Goal: Task Accomplishment & Management: Manage account settings

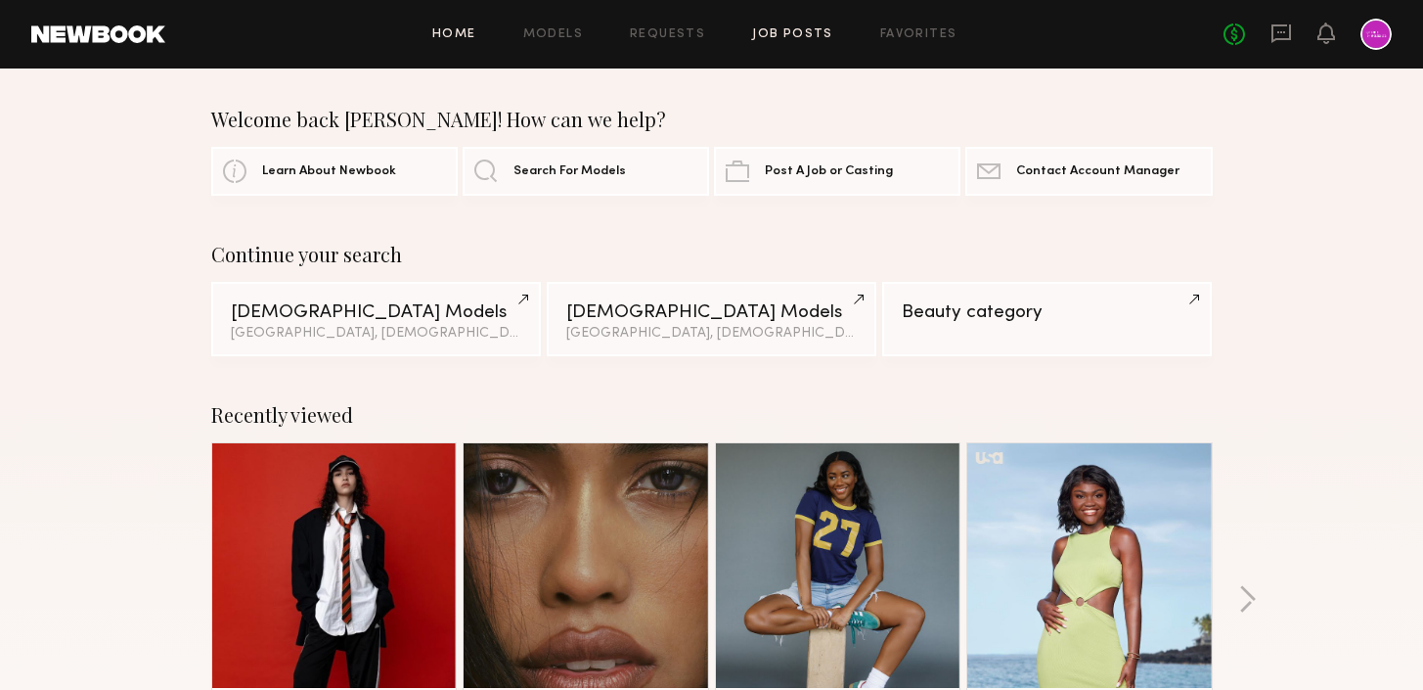
click at [796, 35] on link "Job Posts" at bounding box center [792, 34] width 81 height 13
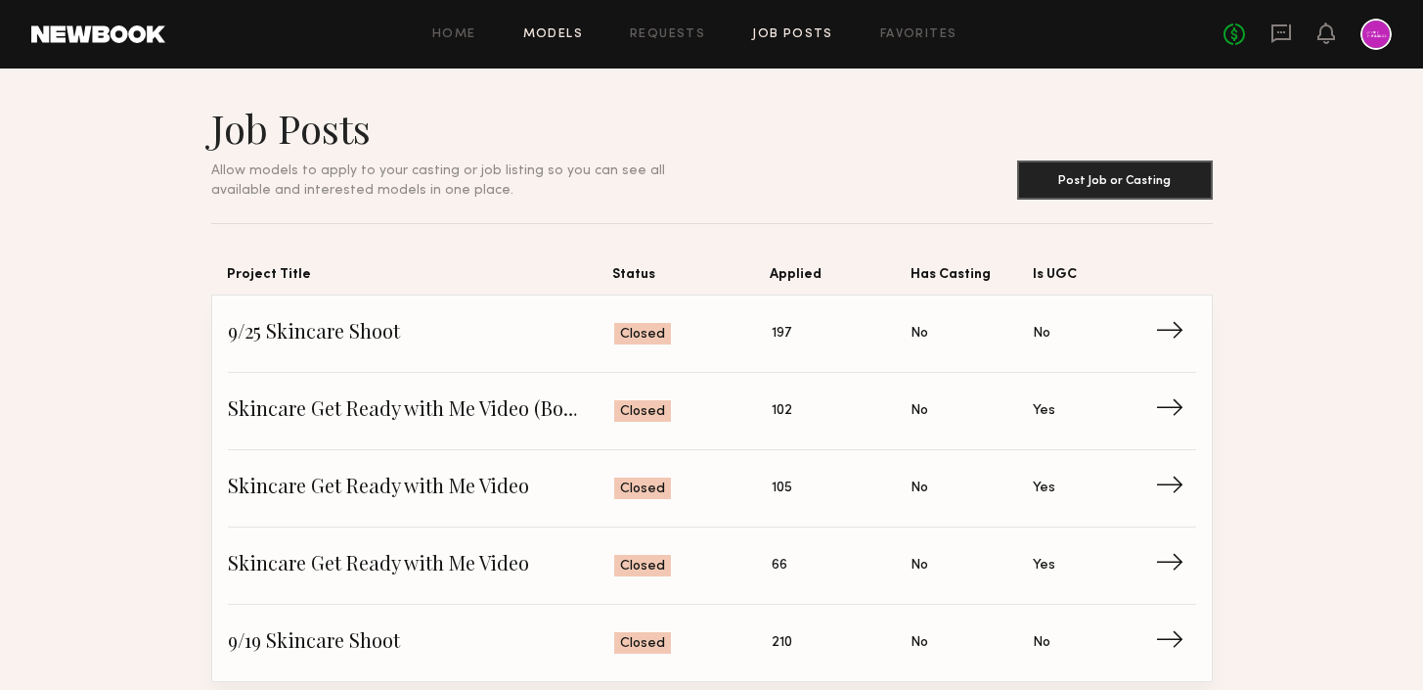
click at [554, 36] on link "Models" at bounding box center [553, 34] width 60 height 13
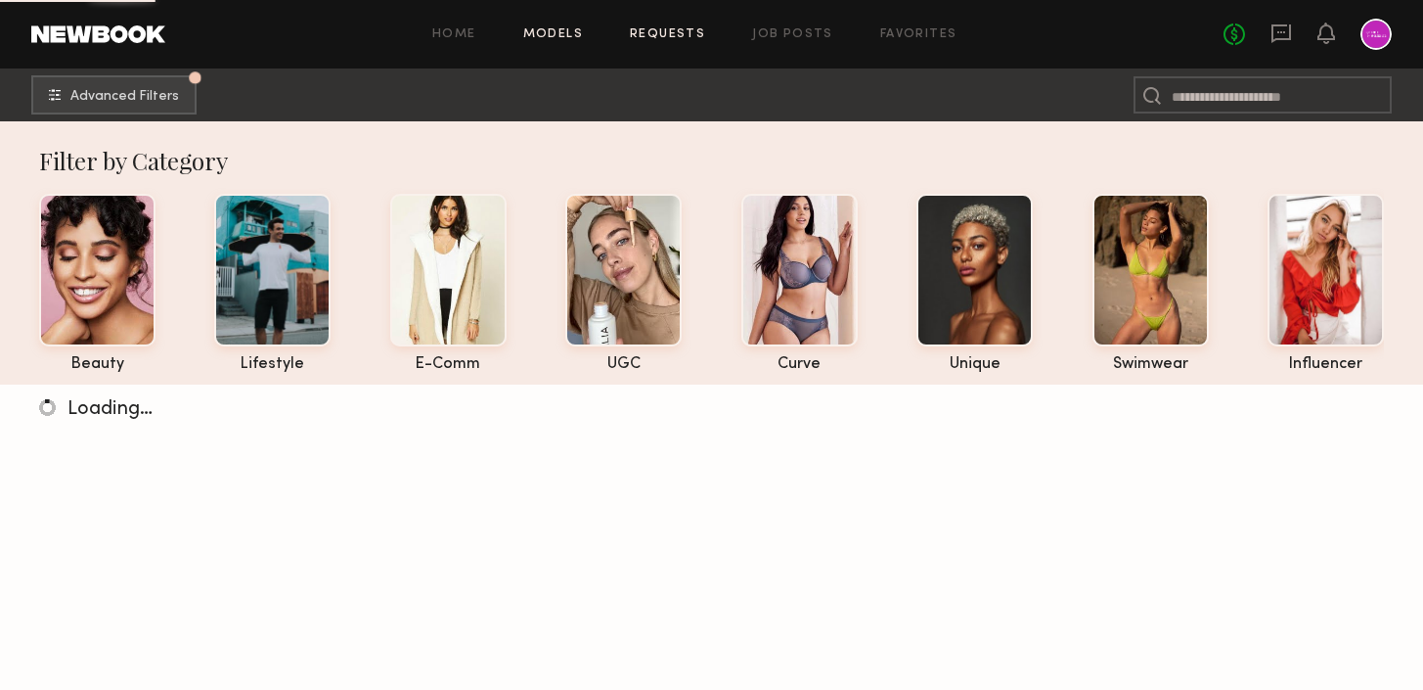
click at [650, 31] on link "Requests" at bounding box center [667, 34] width 75 height 13
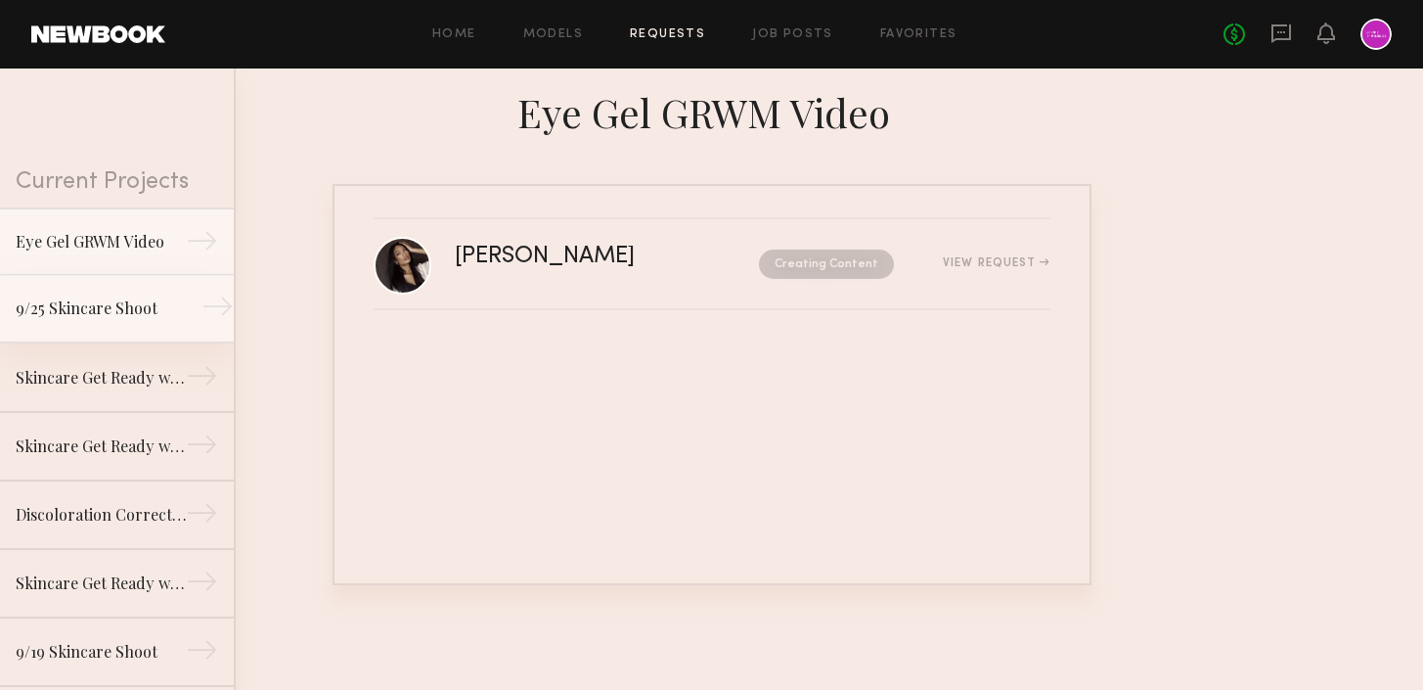
click at [127, 302] on div "9/25 Skincare Shoot" at bounding box center [101, 307] width 170 height 23
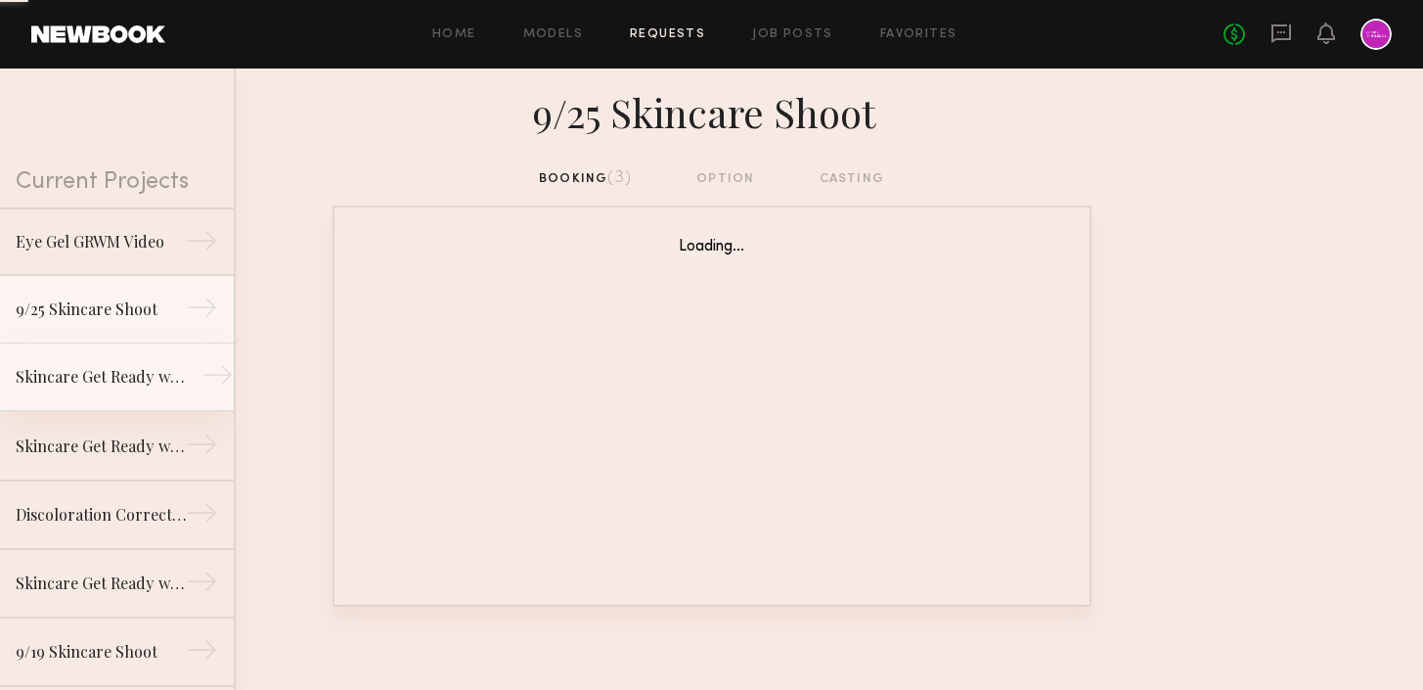
click at [137, 373] on div "Skincare Get Ready with Me Video (Body Treatment)" at bounding box center [101, 376] width 170 height 23
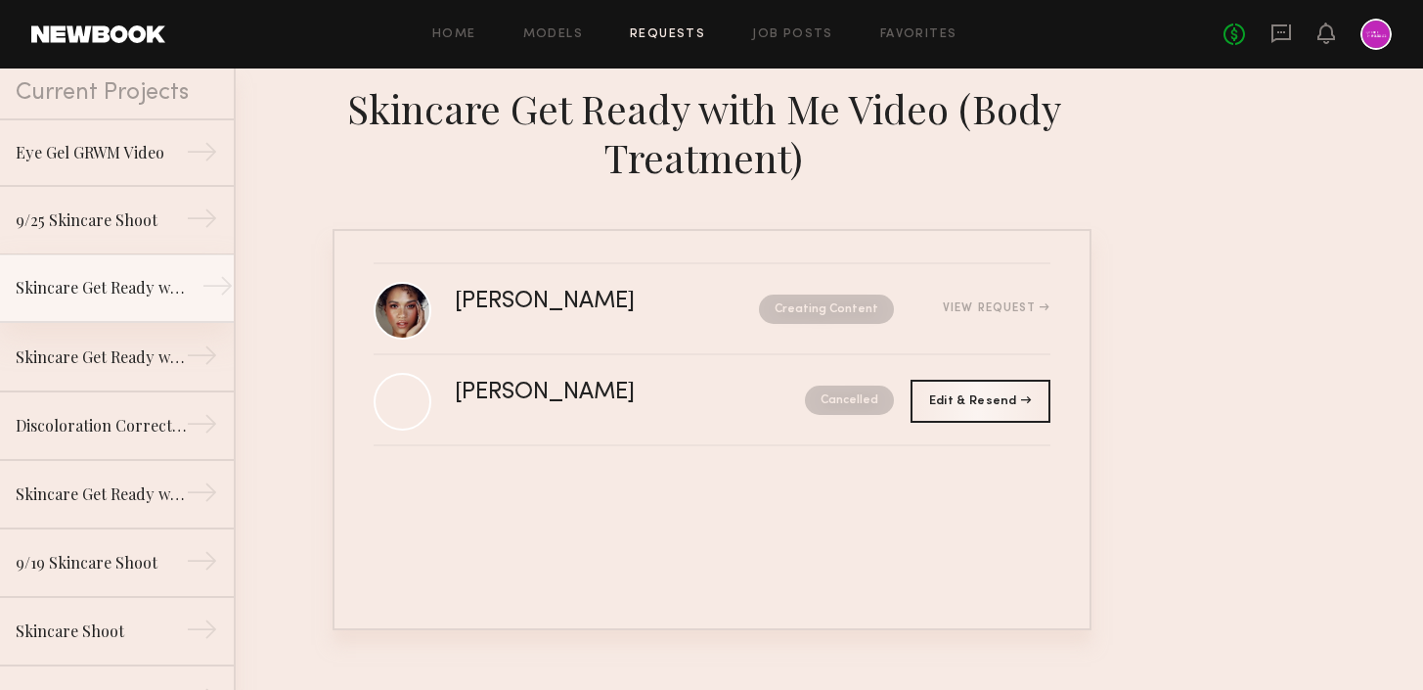
scroll to position [91, 0]
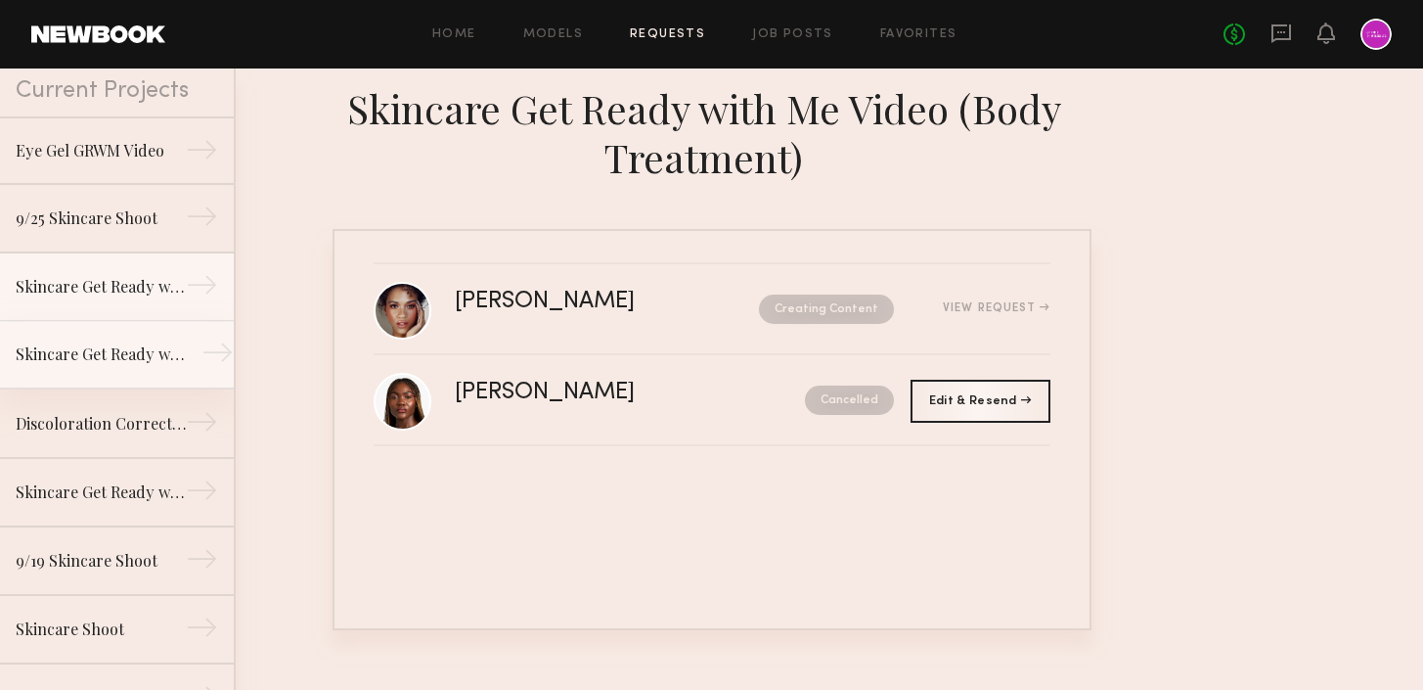
click at [125, 359] on div "Skincare Get Ready with Me Video (Eye Gel)" at bounding box center [101, 353] width 170 height 23
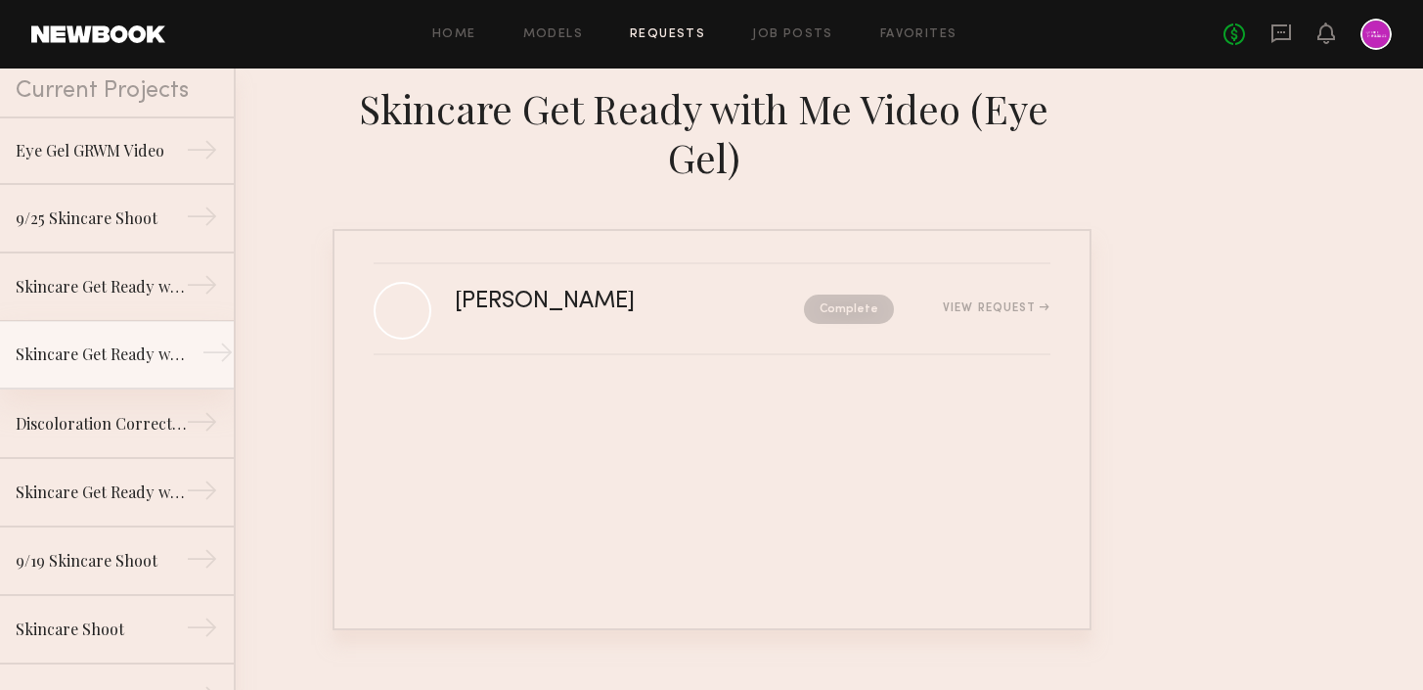
scroll to position [112, 0]
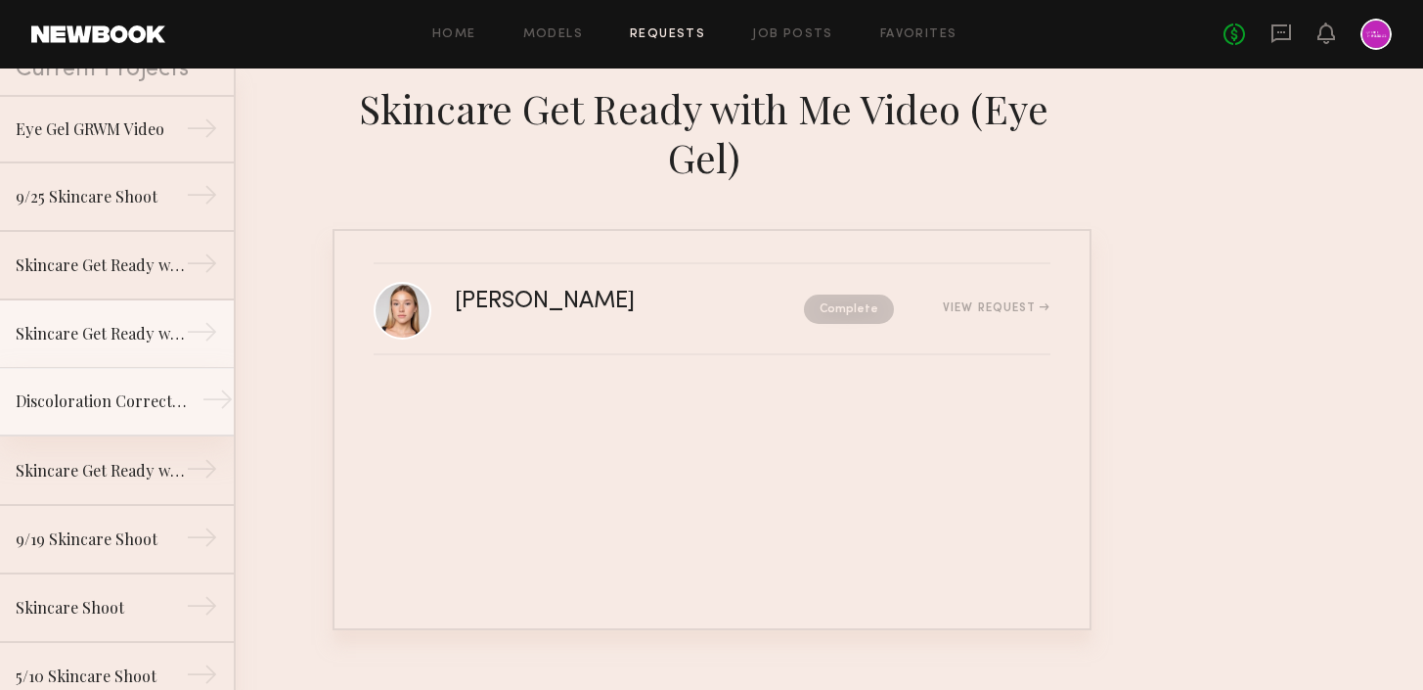
click at [133, 397] on div "Discoloration Correcting Serum GRWM Video" at bounding box center [101, 400] width 170 height 23
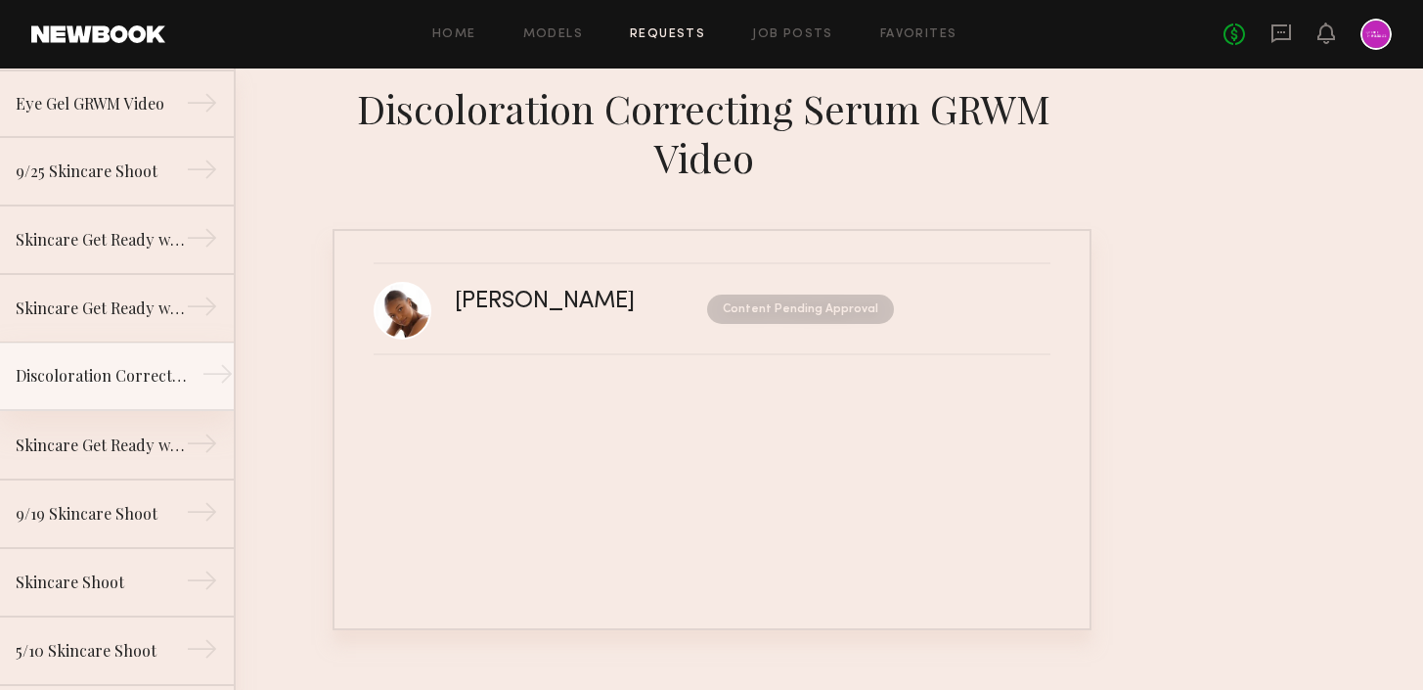
scroll to position [146, 0]
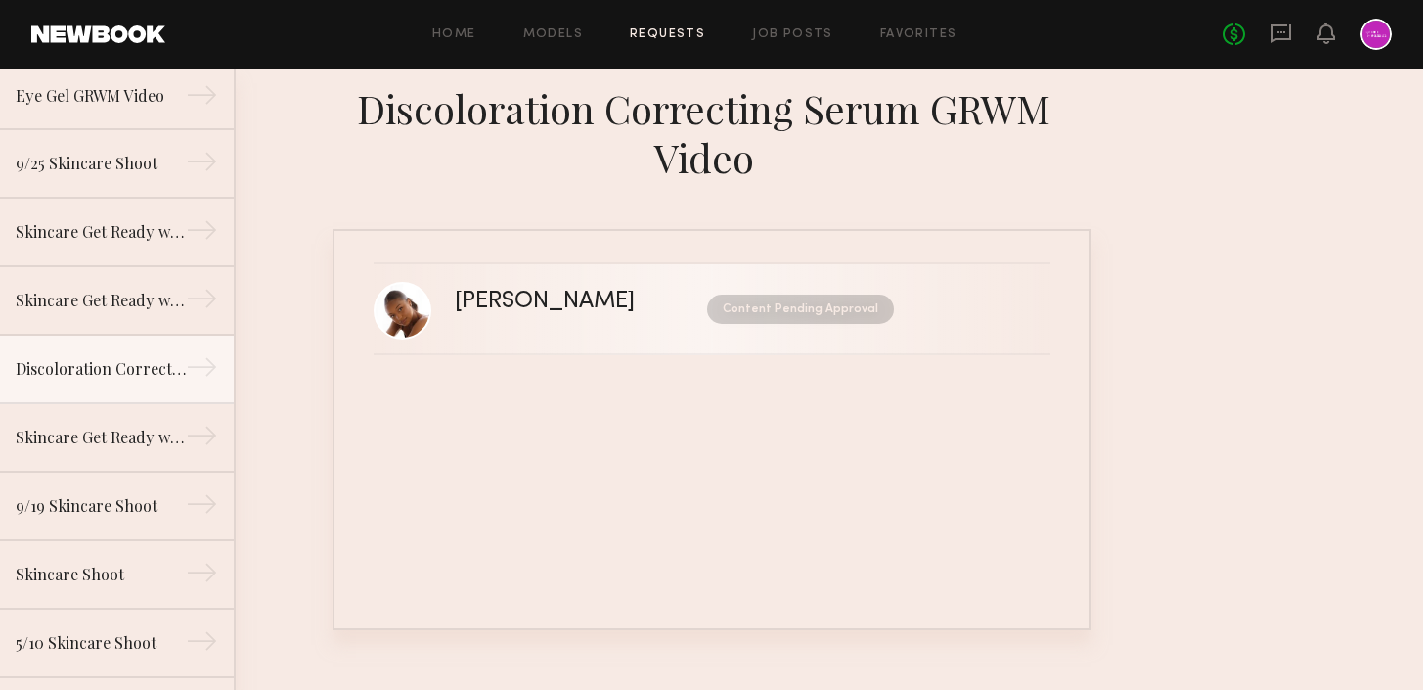
click at [516, 306] on div "[PERSON_NAME]" at bounding box center [563, 302] width 216 height 22
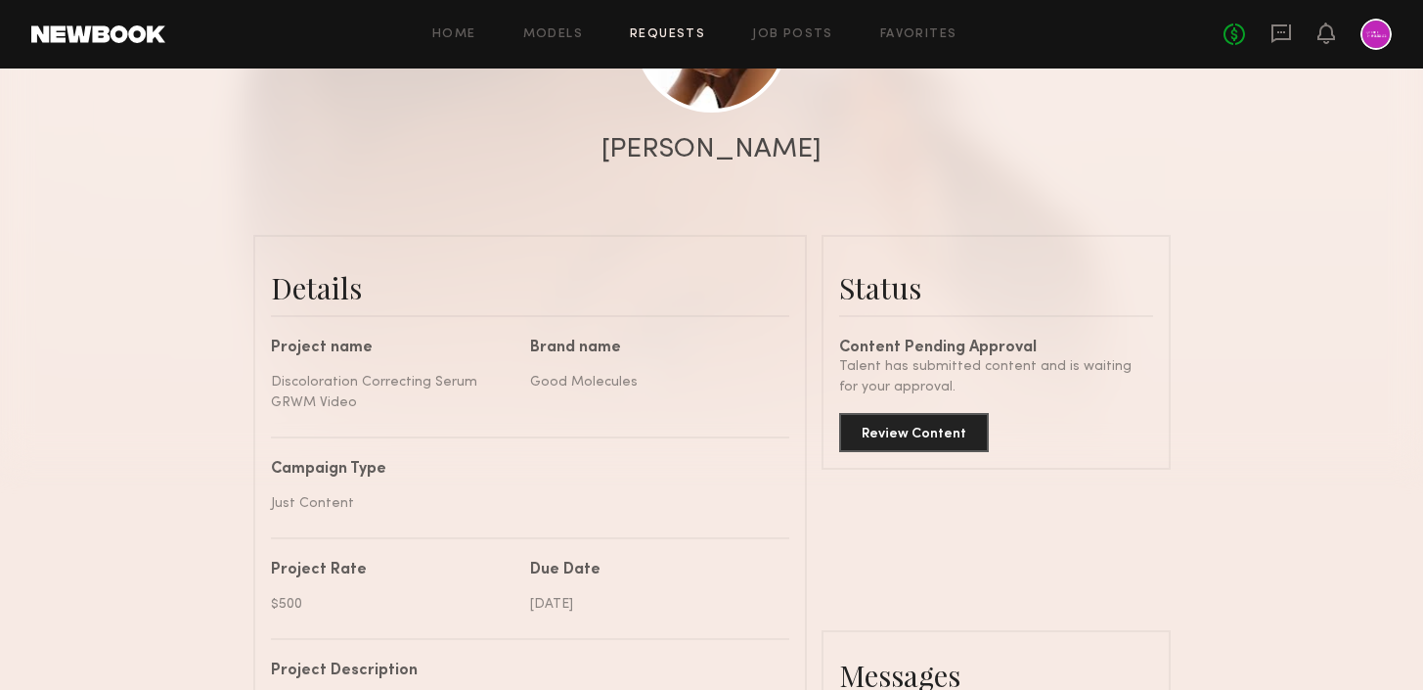
scroll to position [329, 0]
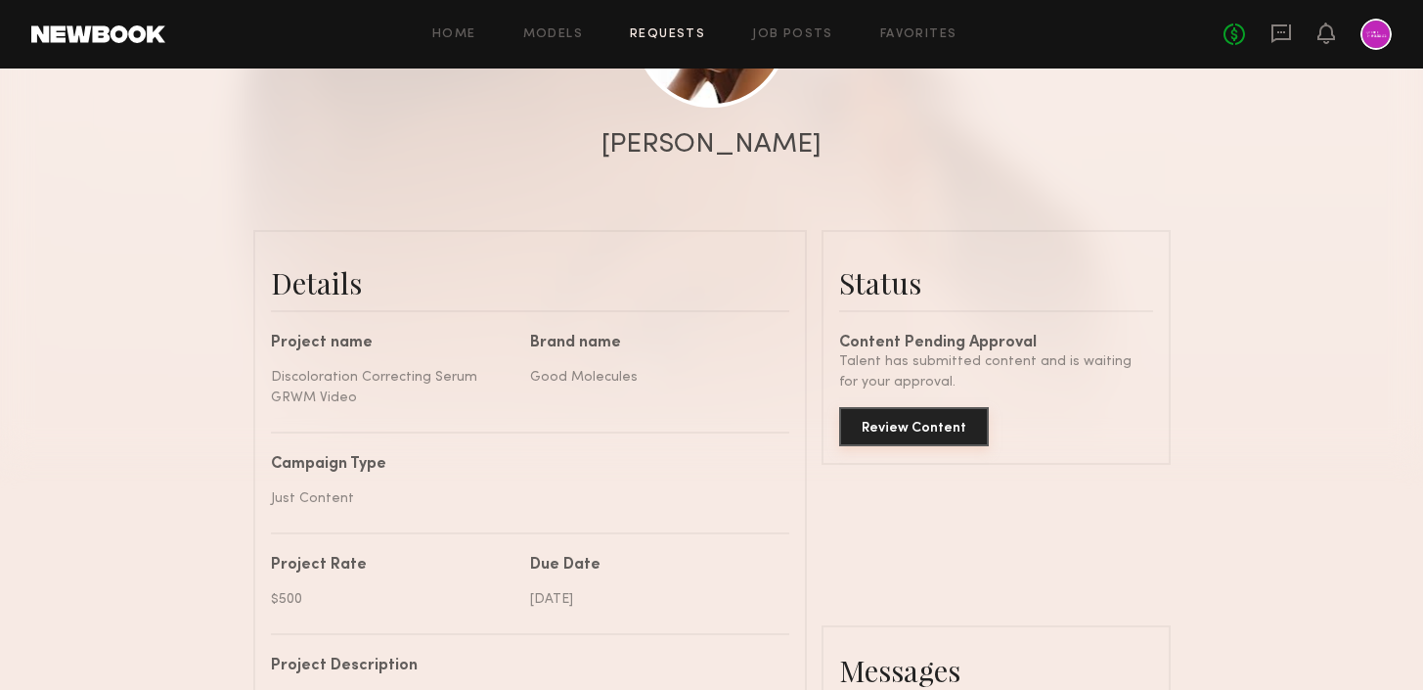
click at [907, 437] on button "Review Content" at bounding box center [914, 426] width 150 height 39
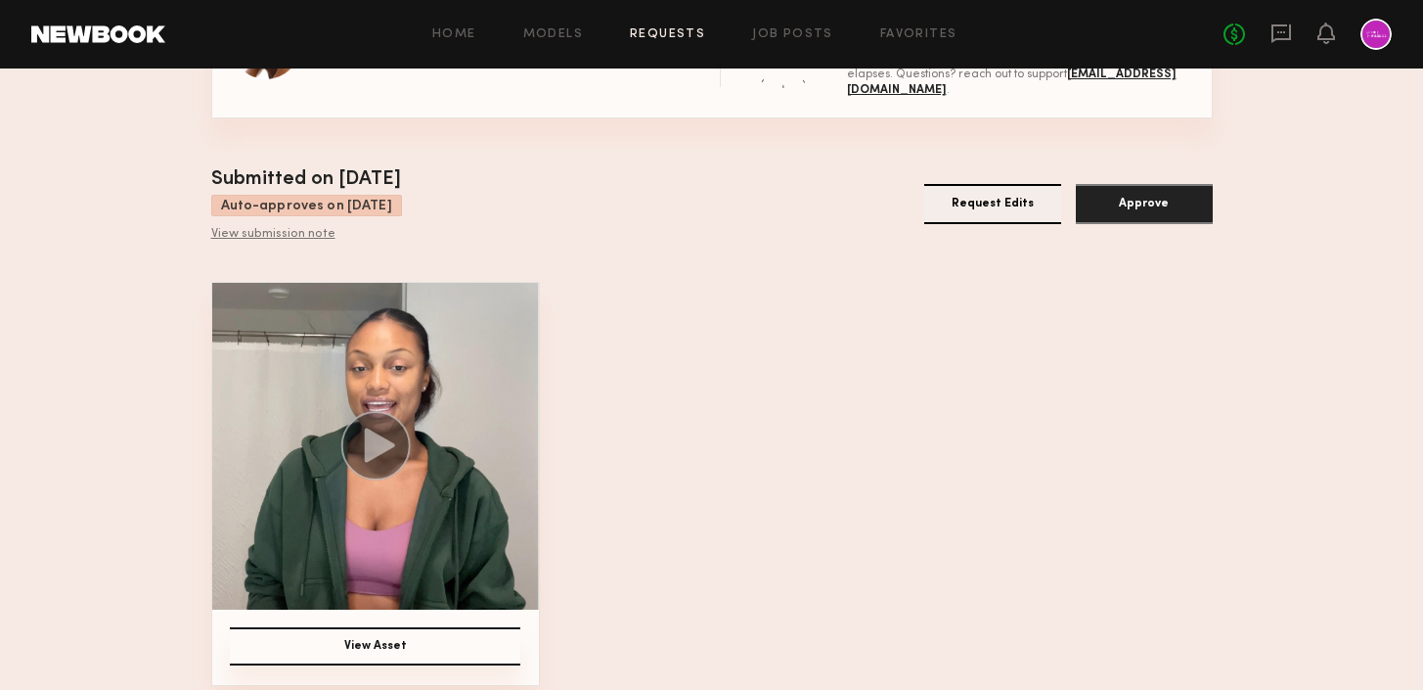
scroll to position [123, 0]
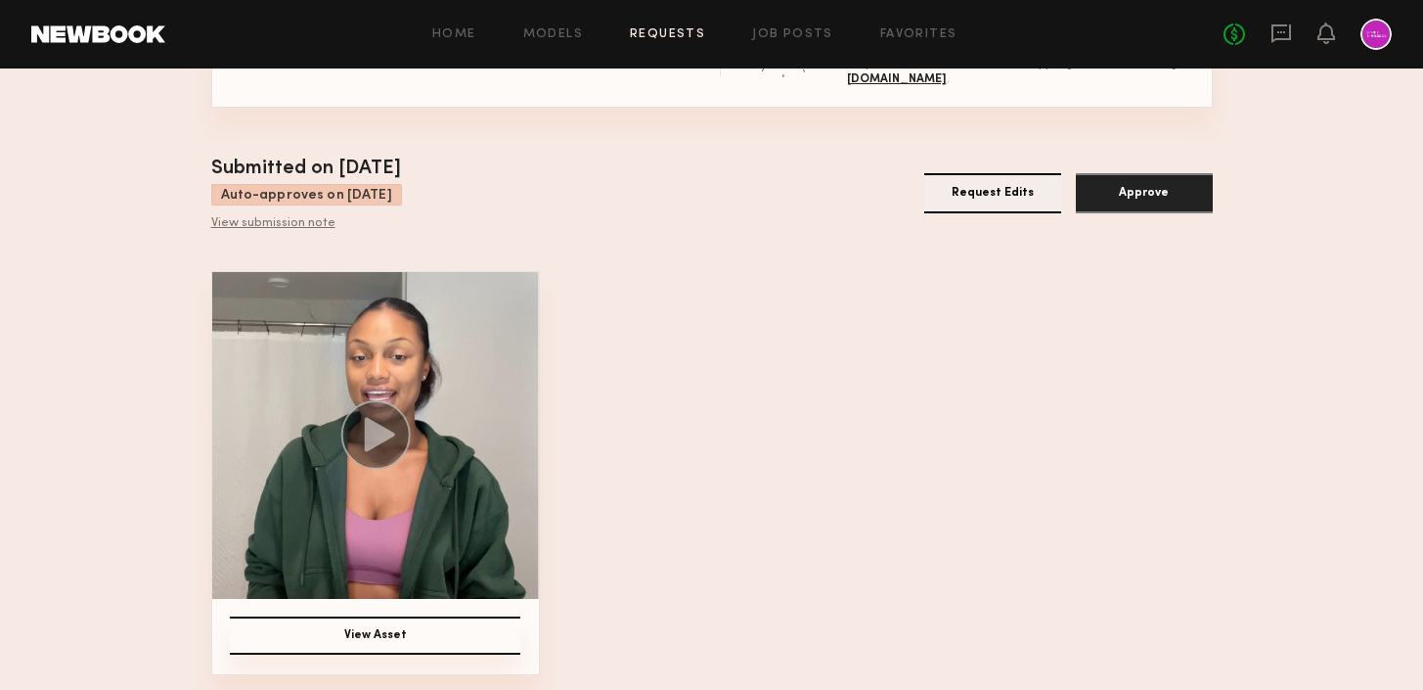
click at [379, 434] on icon at bounding box center [379, 435] width 30 height 34
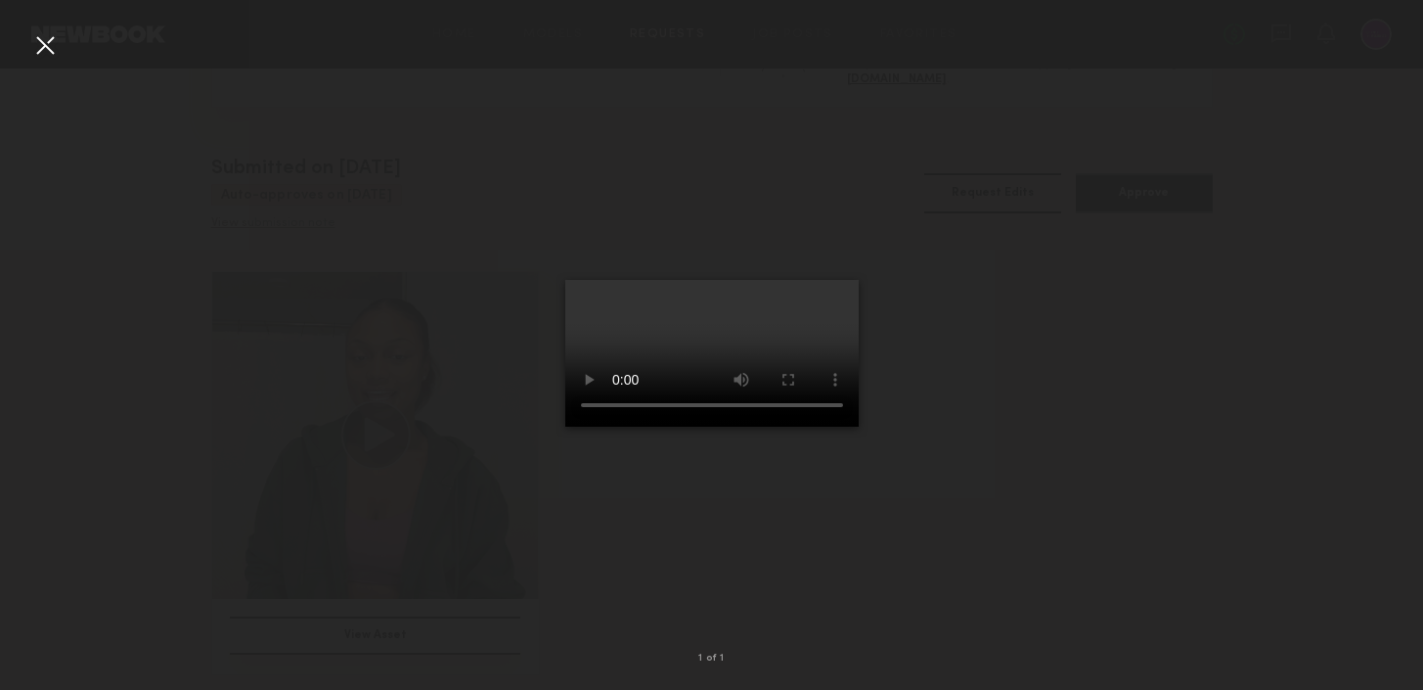
click at [36, 45] on div at bounding box center [44, 44] width 31 height 31
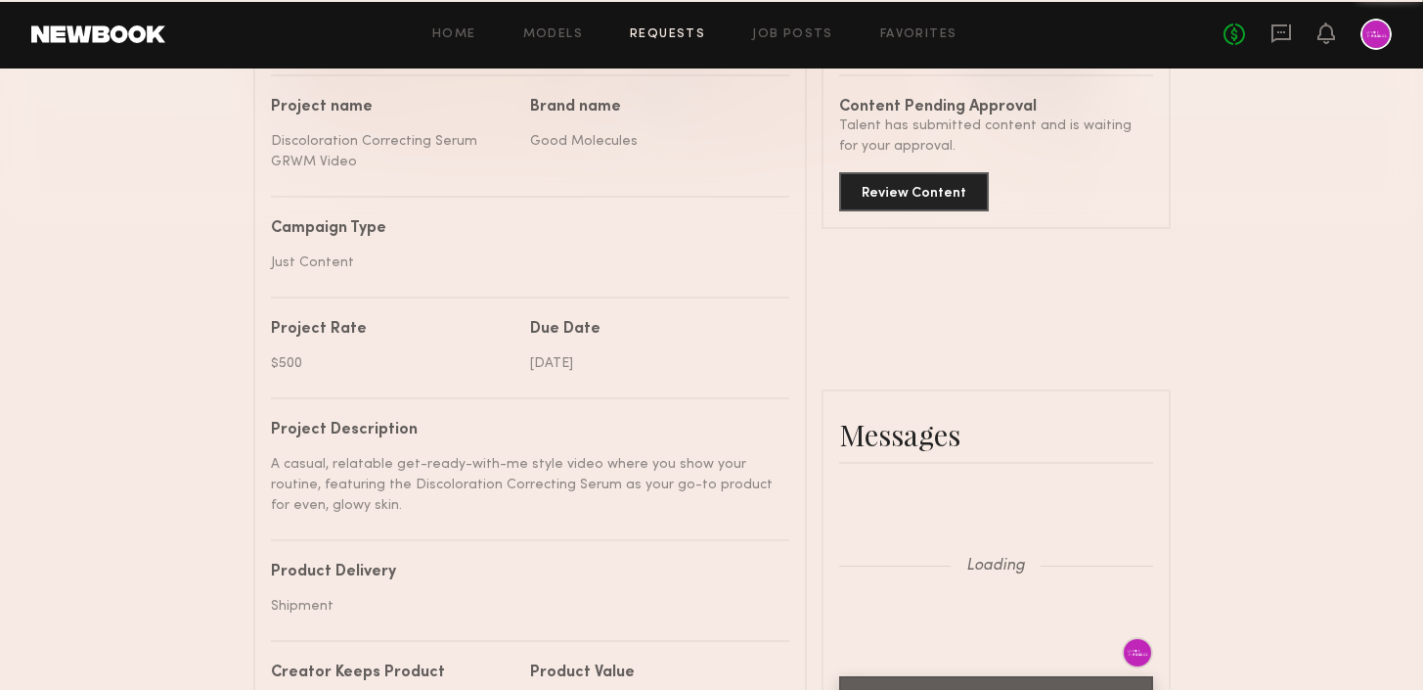
scroll to position [1290, 0]
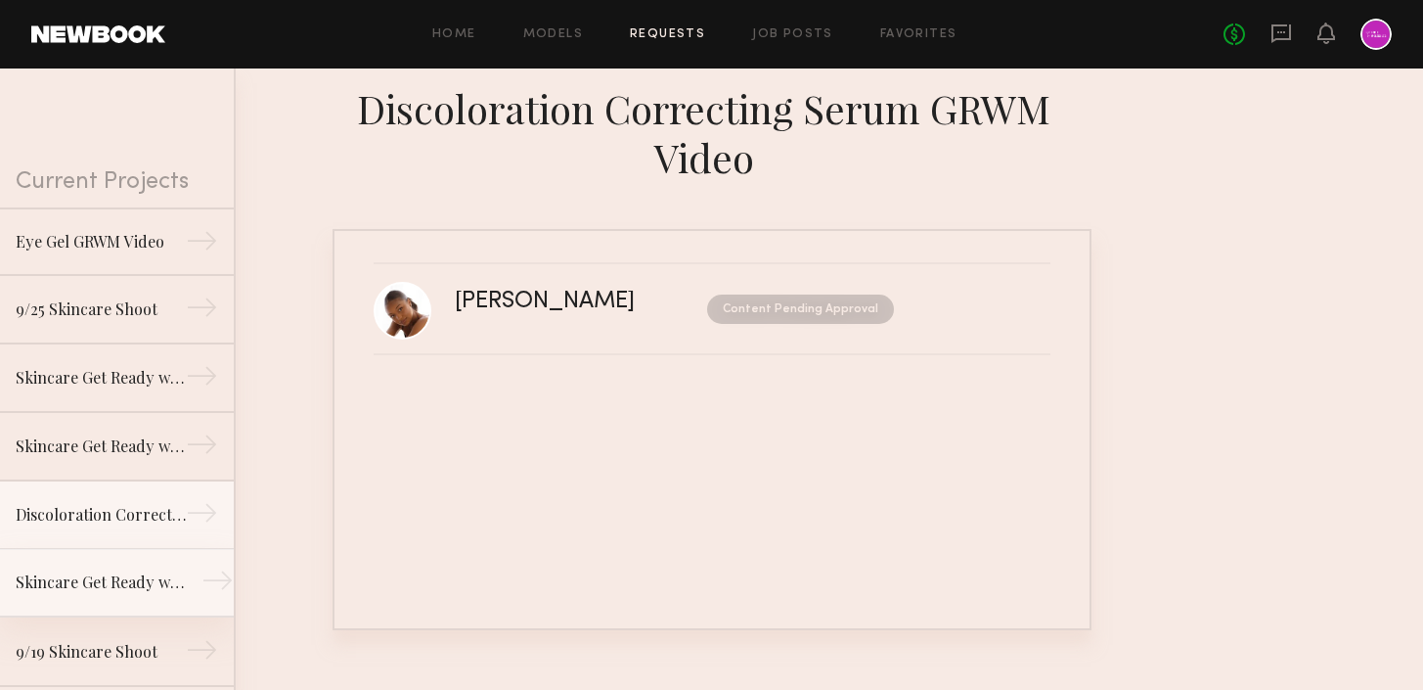
click at [139, 566] on link "Skincare Get Ready with Me Video →" at bounding box center [117, 583] width 234 height 68
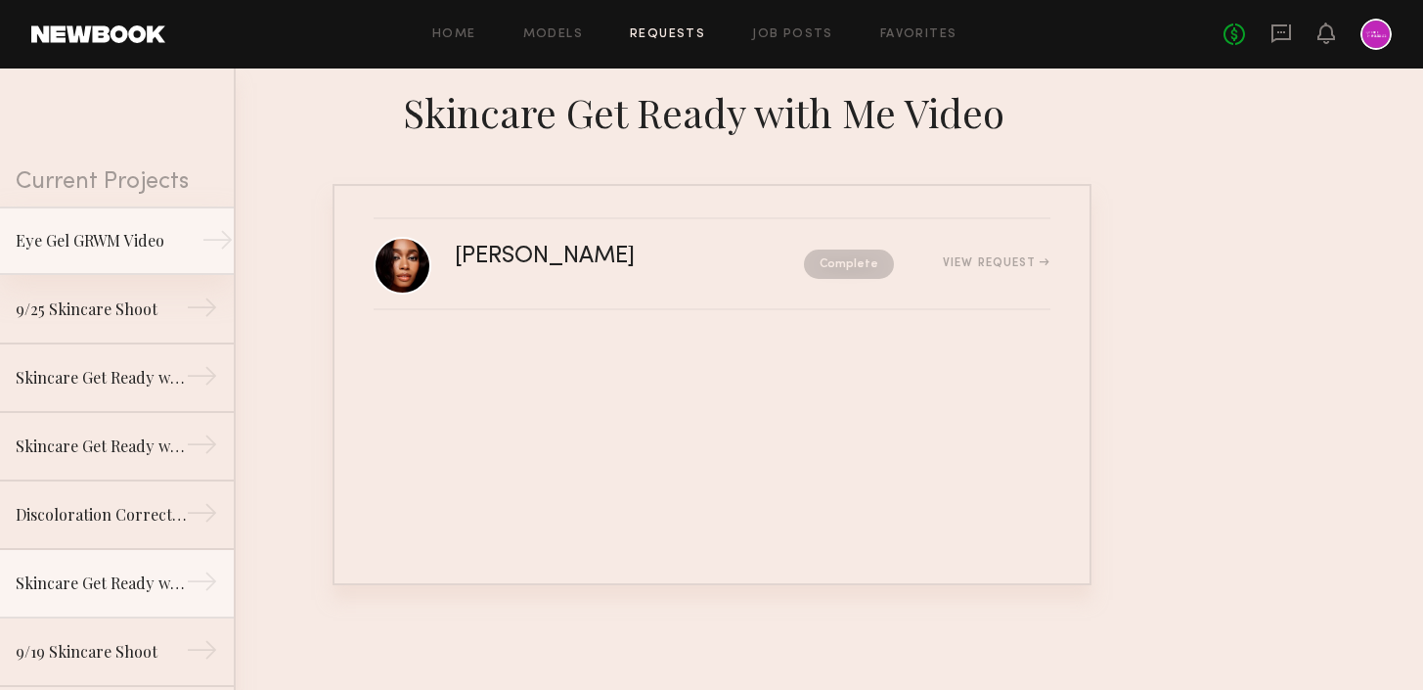
click at [135, 254] on link "Eye Gel GRWM Video →" at bounding box center [117, 240] width 234 height 68
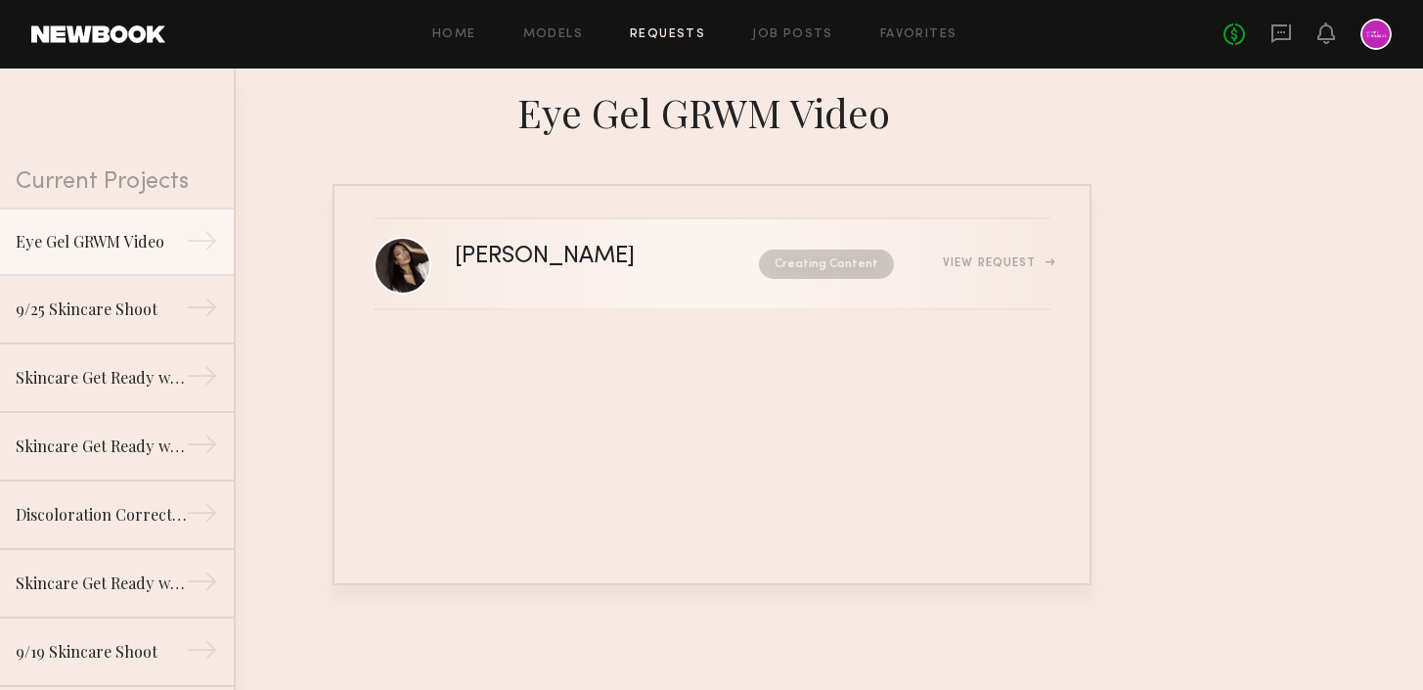
click at [645, 285] on link "[PERSON_NAME] Creating Content View Request" at bounding box center [712, 264] width 677 height 91
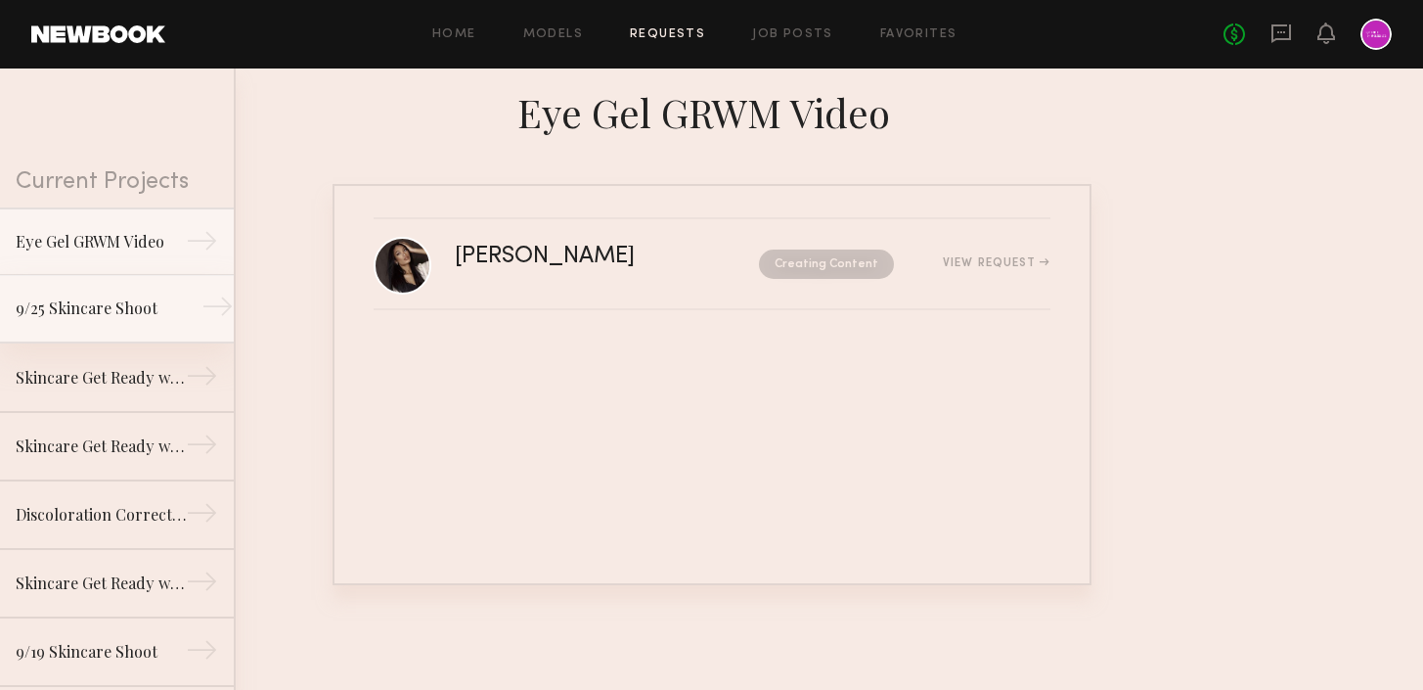
click at [145, 305] on div "9/25 Skincare Shoot" at bounding box center [101, 307] width 170 height 23
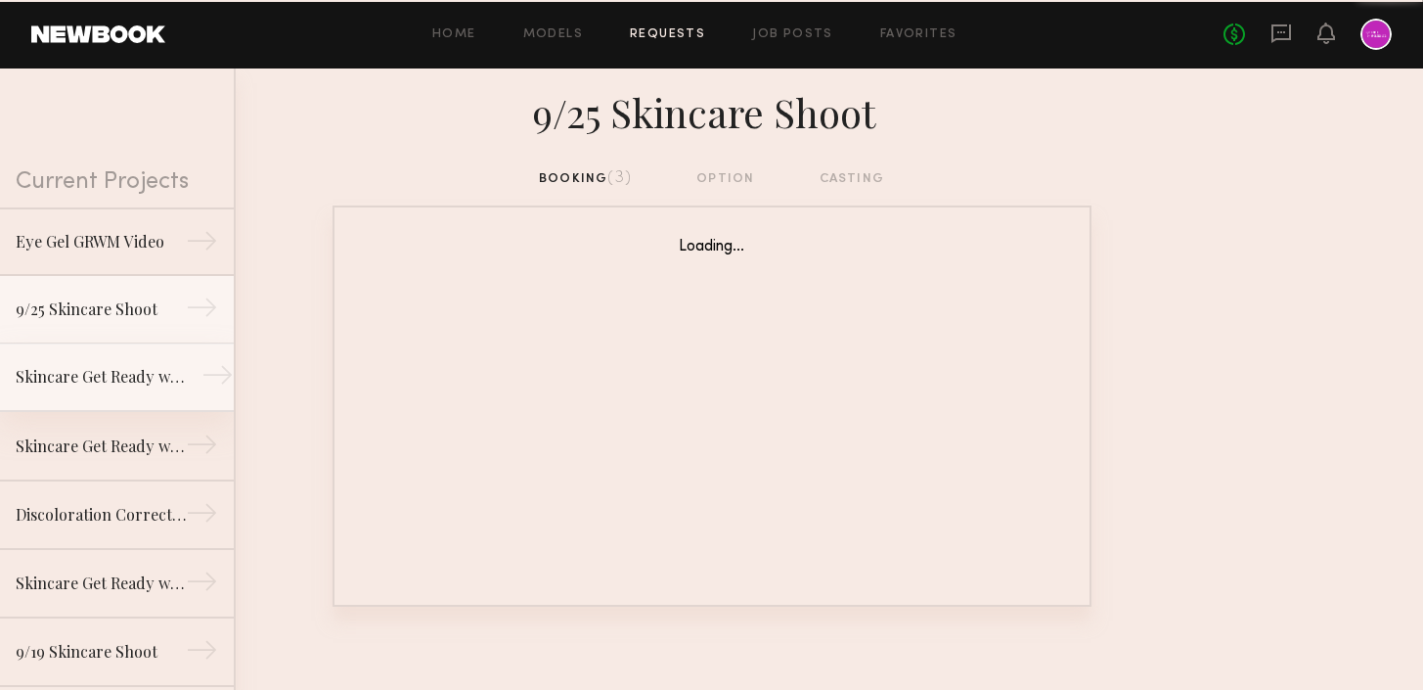
click at [137, 379] on div "Skincare Get Ready with Me Video (Body Treatment)" at bounding box center [101, 376] width 170 height 23
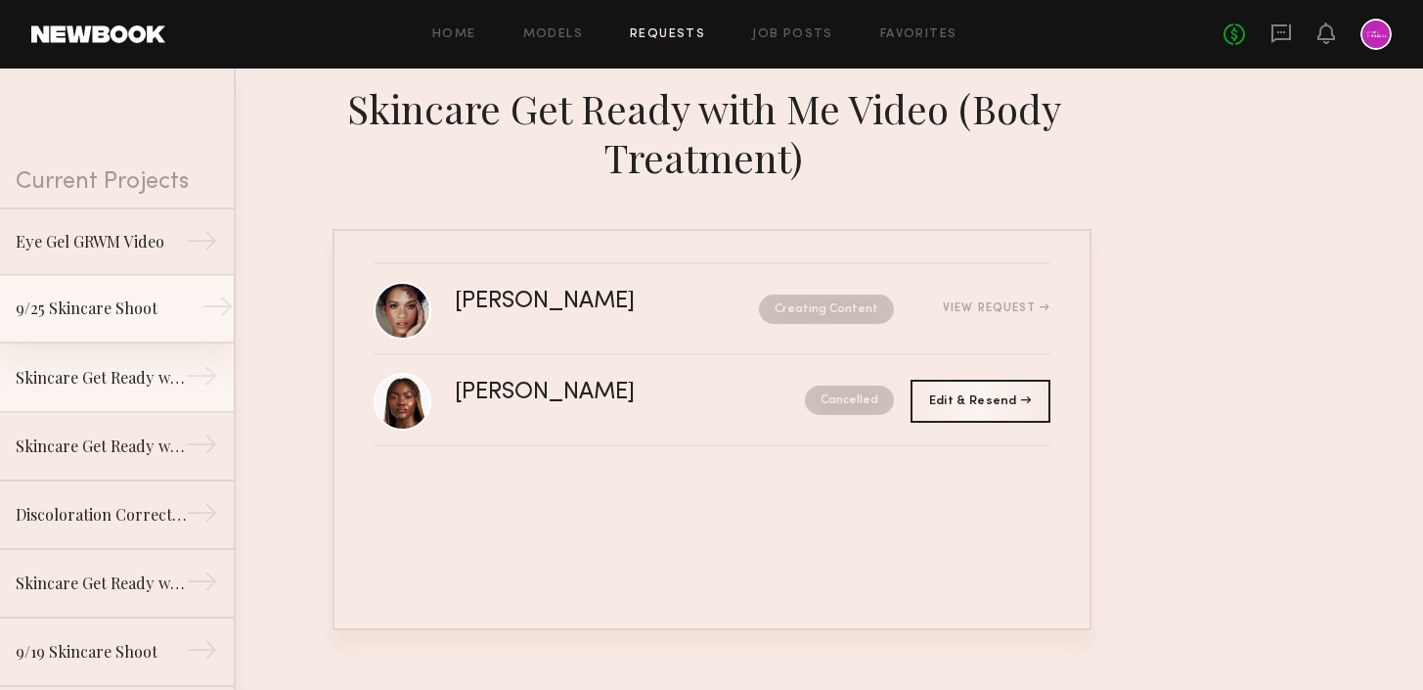
click at [124, 327] on link "9/25 Skincare Shoot →" at bounding box center [117, 309] width 234 height 68
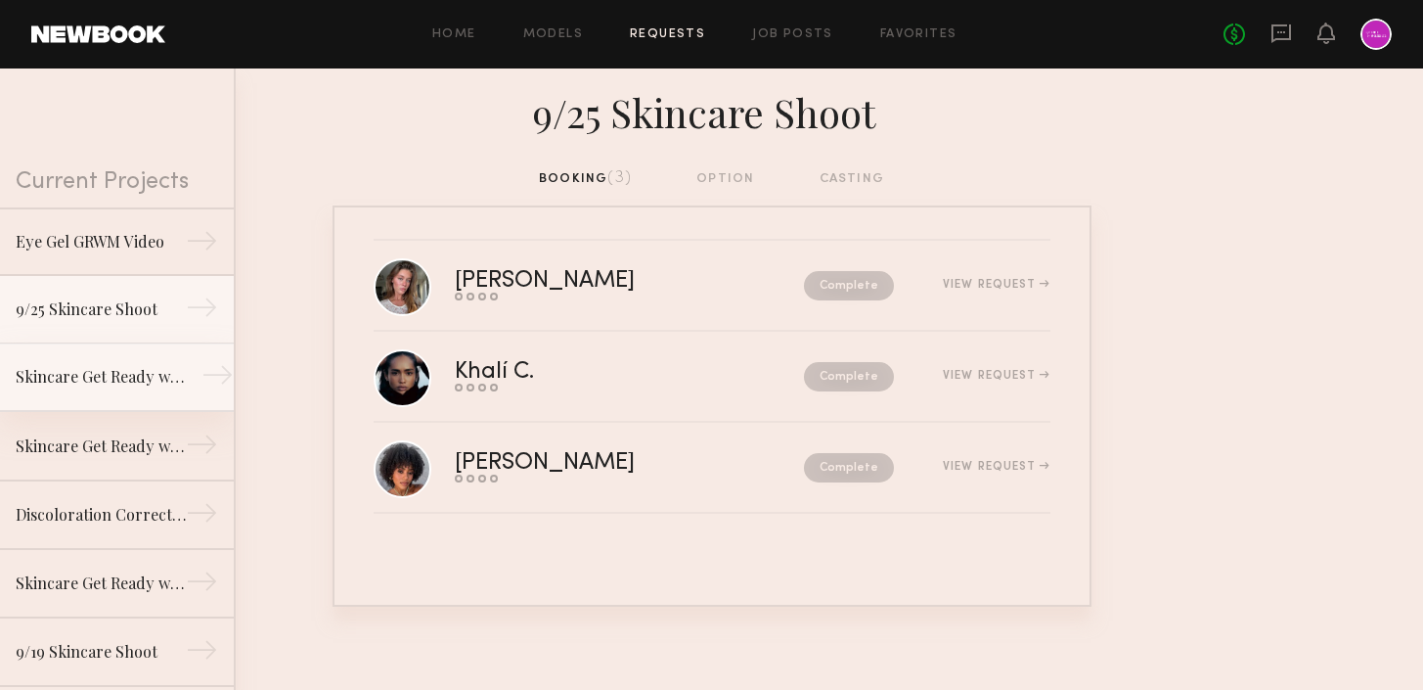
click at [124, 380] on div "Skincare Get Ready with Me Video (Body Treatment)" at bounding box center [101, 376] width 170 height 23
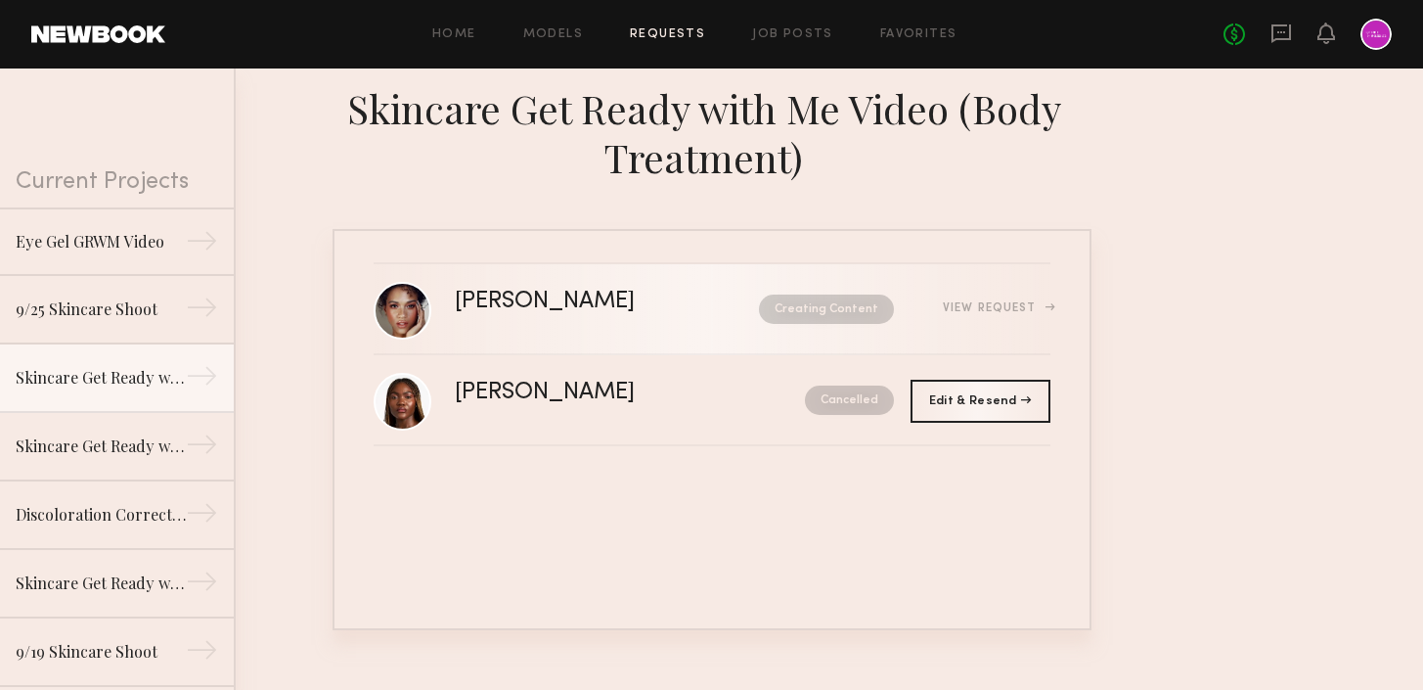
click at [625, 321] on div "[PERSON_NAME] Creating Content View Request" at bounding box center [753, 309] width 596 height 37
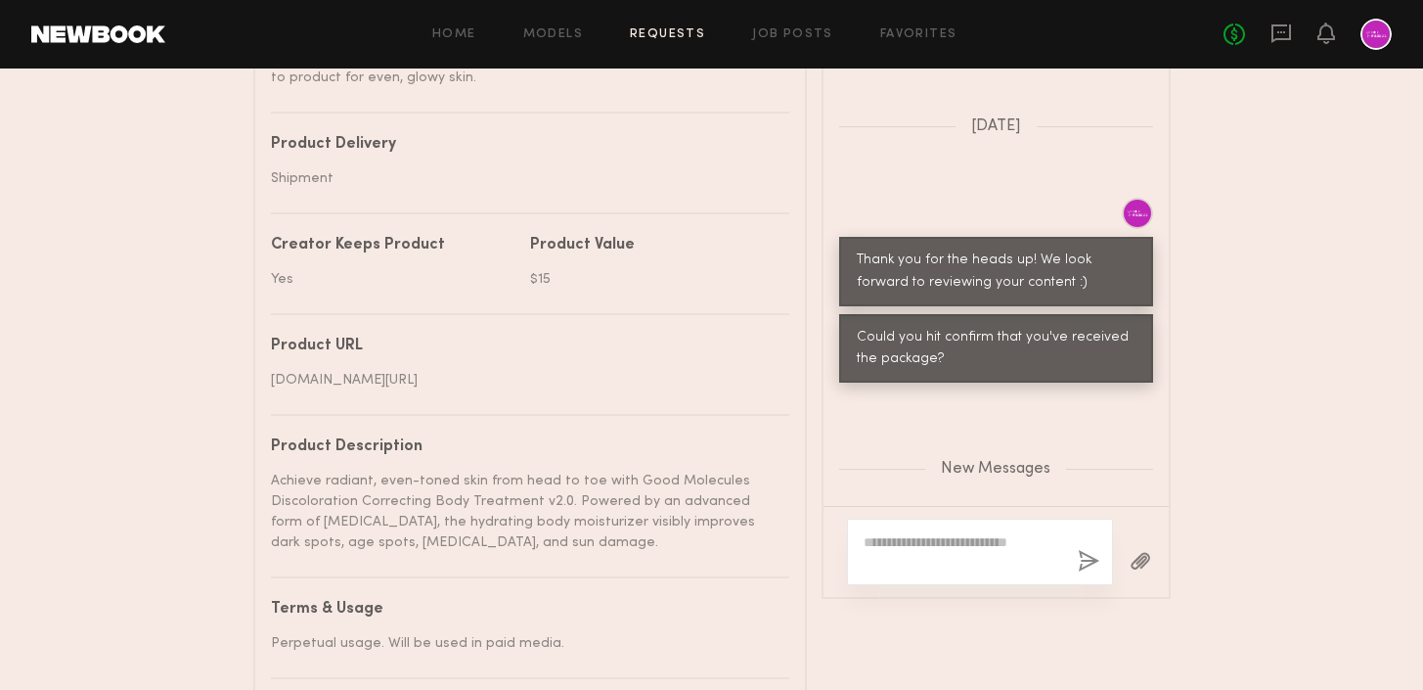
scroll to position [1836, 0]
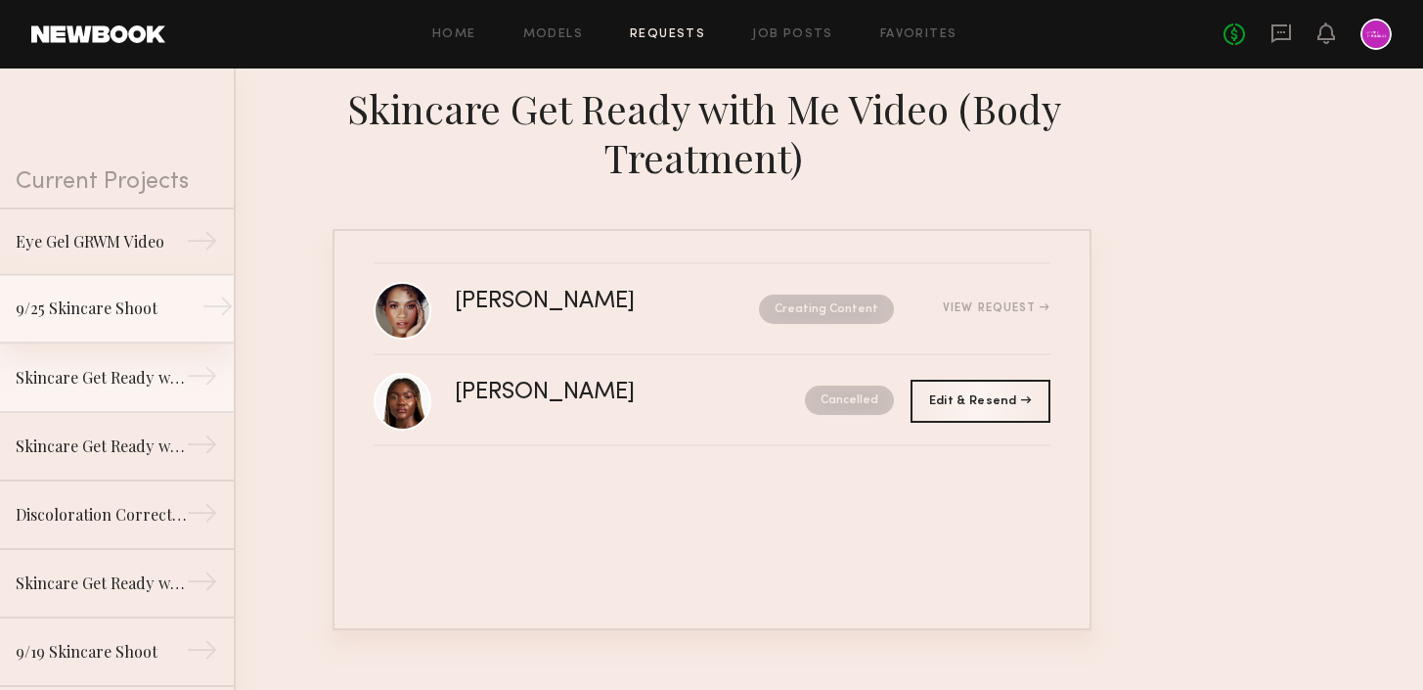
click at [112, 292] on link "9/25 Skincare Shoot →" at bounding box center [117, 309] width 234 height 68
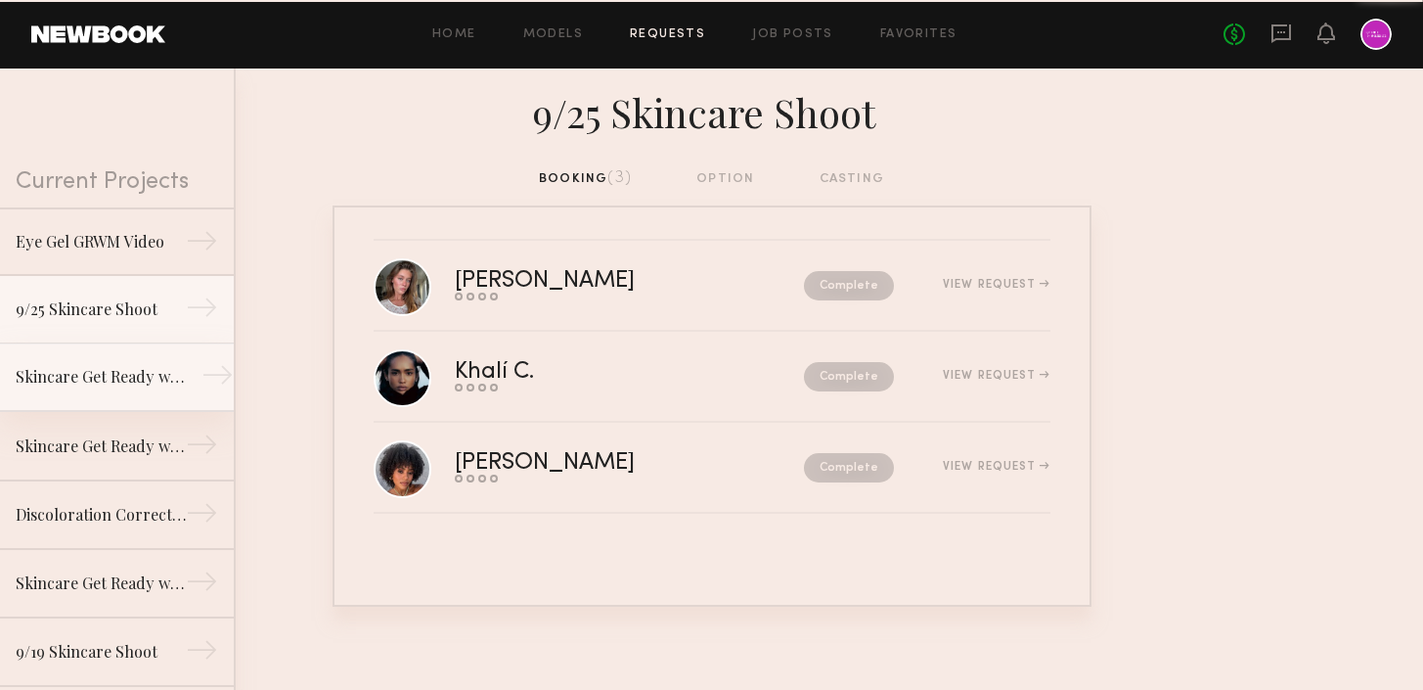
click at [118, 384] on div "Skincare Get Ready with Me Video (Body Treatment)" at bounding box center [101, 376] width 170 height 23
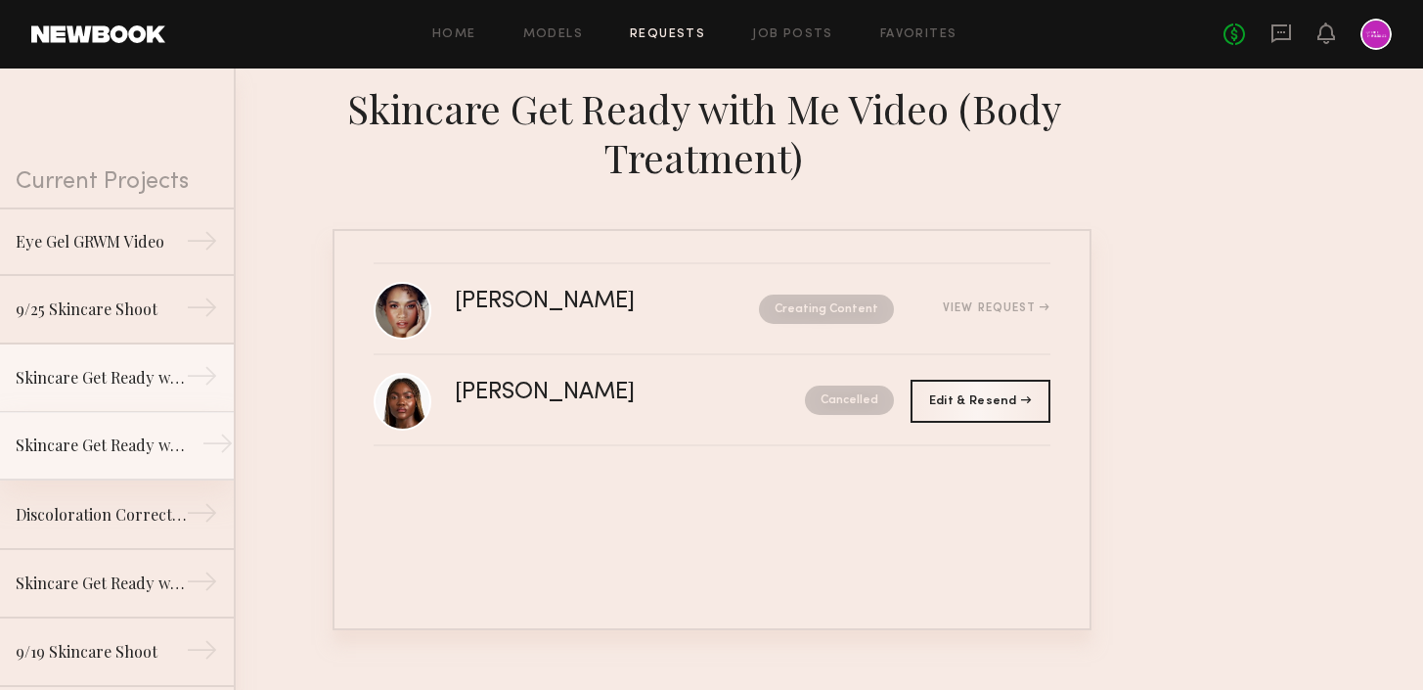
click at [113, 461] on link "Skincare Get Ready with Me Video (Eye Gel) →" at bounding box center [117, 446] width 234 height 68
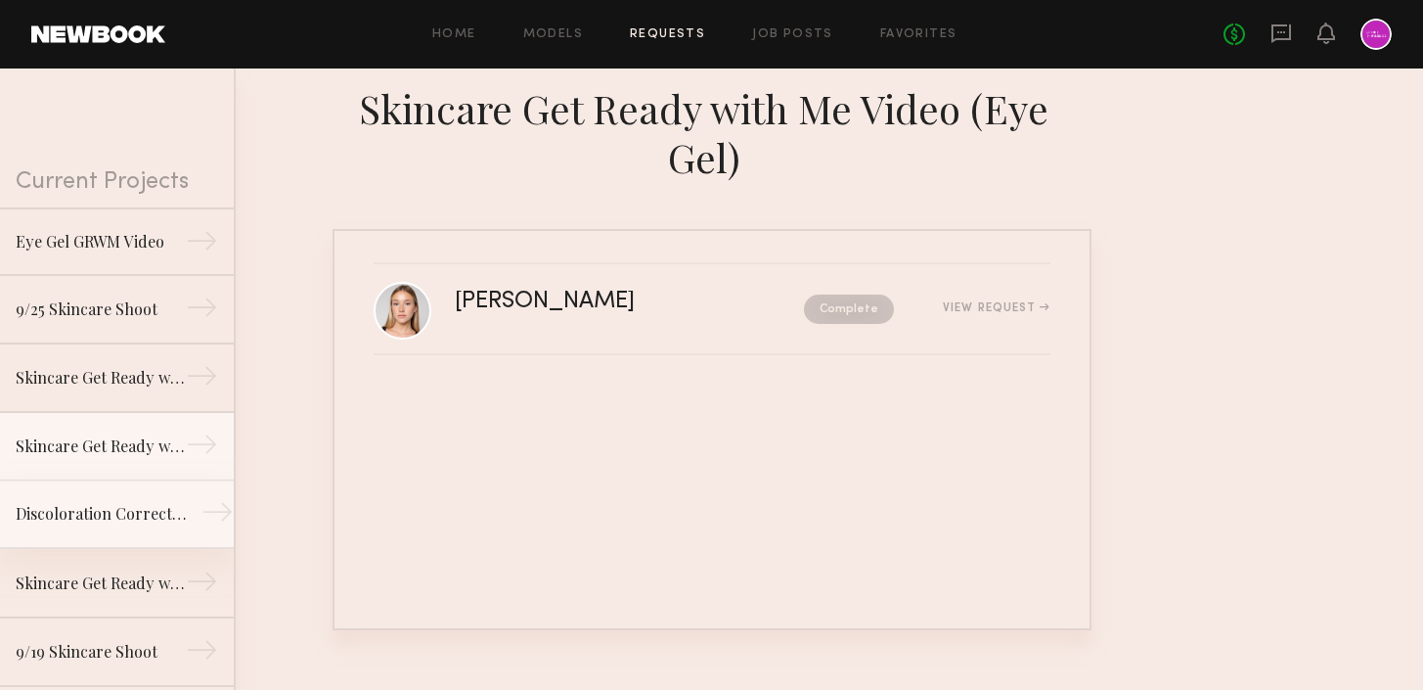
click at [117, 503] on div "Discoloration Correcting Serum GRWM Video" at bounding box center [101, 513] width 170 height 23
